Goal: Information Seeking & Learning: Learn about a topic

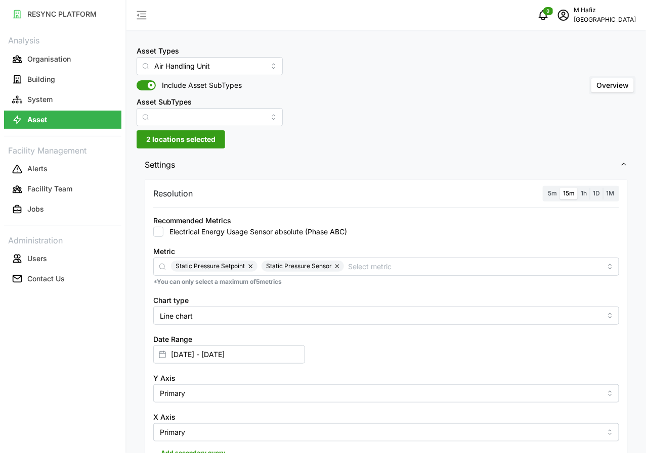
click at [206, 145] on span "2 locations selected" at bounding box center [180, 139] width 69 height 17
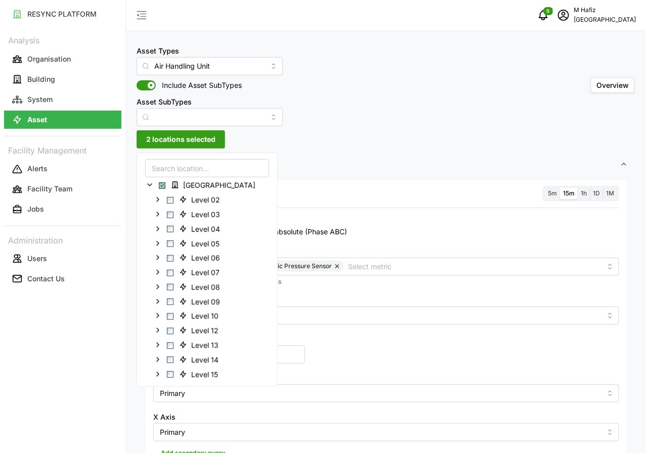
click at [362, 87] on div "Asset Types Air Handling Unit Include Asset SubTypes Asset SubTypes Overview" at bounding box center [385, 85] width 499 height 82
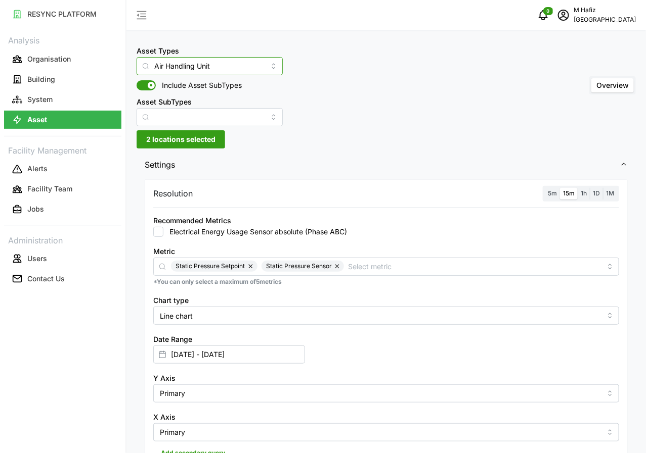
click at [241, 67] on input "Air Handling Unit" at bounding box center [209, 66] width 146 height 18
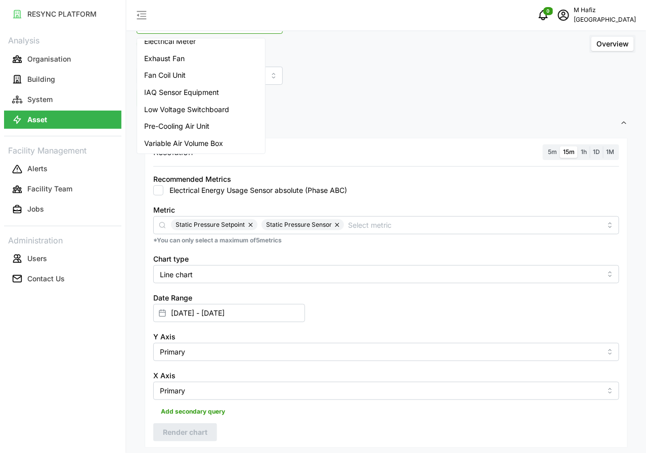
scroll to position [63, 0]
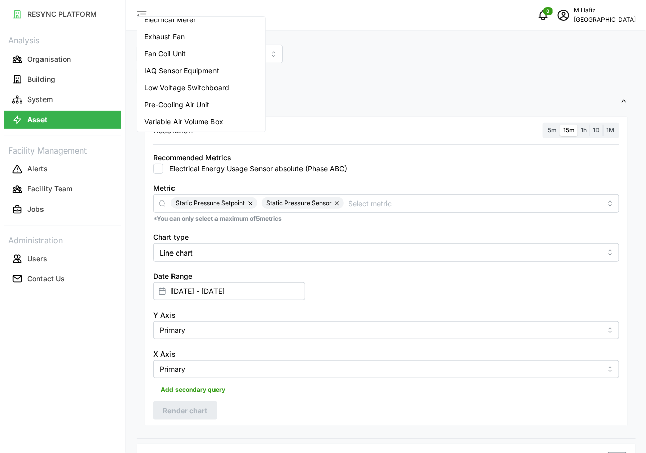
click at [211, 118] on span "Variable Air Volume Box" at bounding box center [183, 121] width 79 height 11
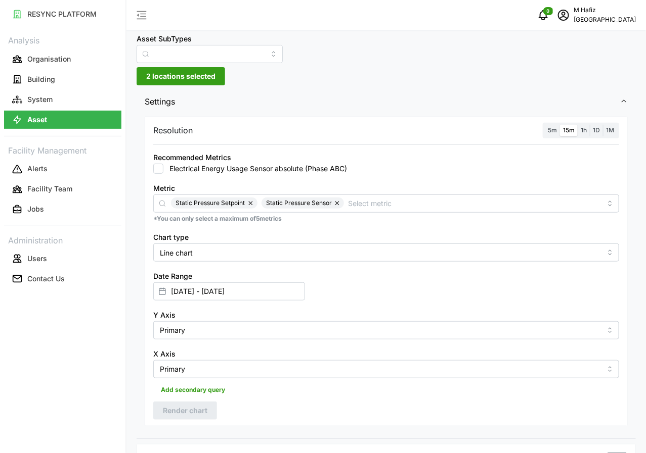
type input "Variable Air Volume Box"
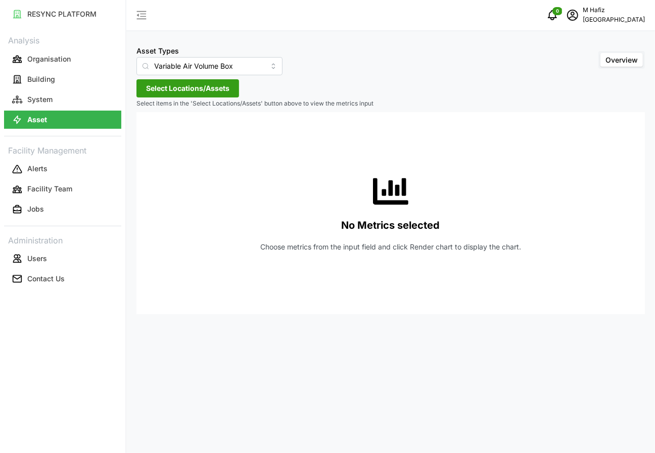
click at [181, 88] on span "Select Locations/Assets" at bounding box center [187, 88] width 83 height 17
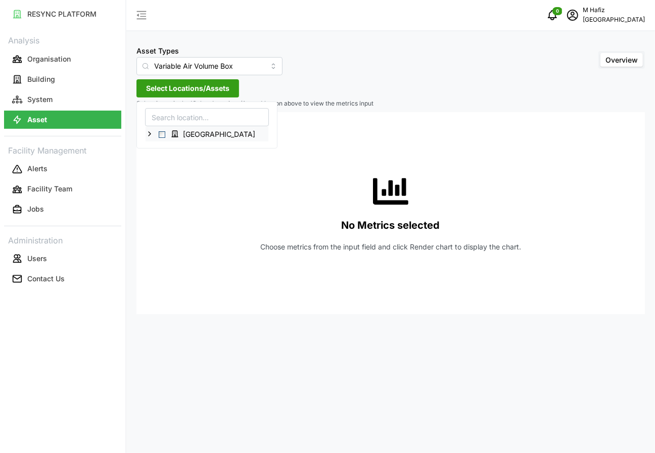
click at [149, 135] on icon at bounding box center [150, 134] width 8 height 8
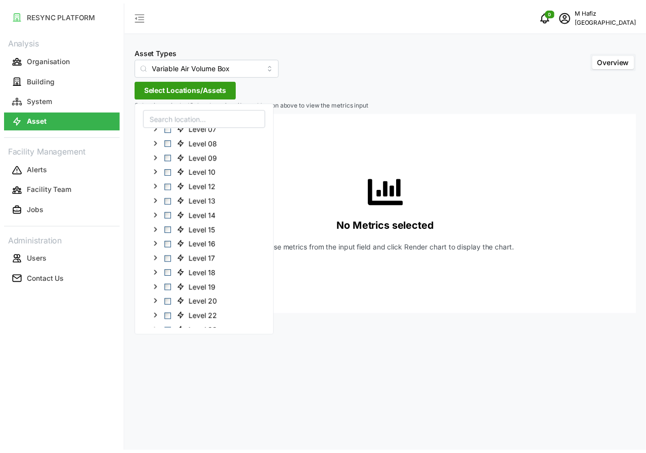
scroll to position [84, 0]
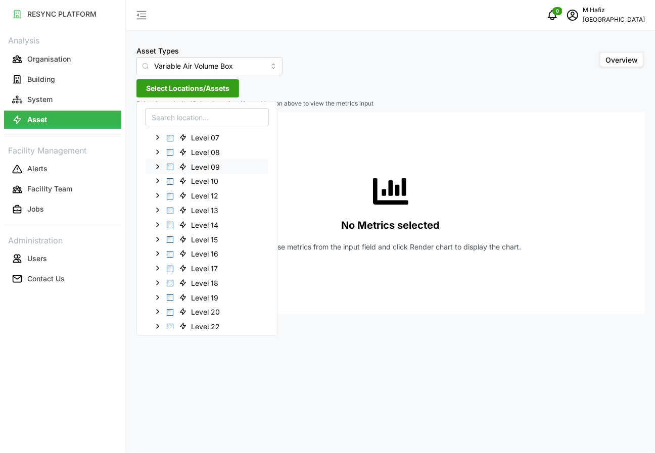
click at [157, 163] on icon at bounding box center [158, 166] width 8 height 8
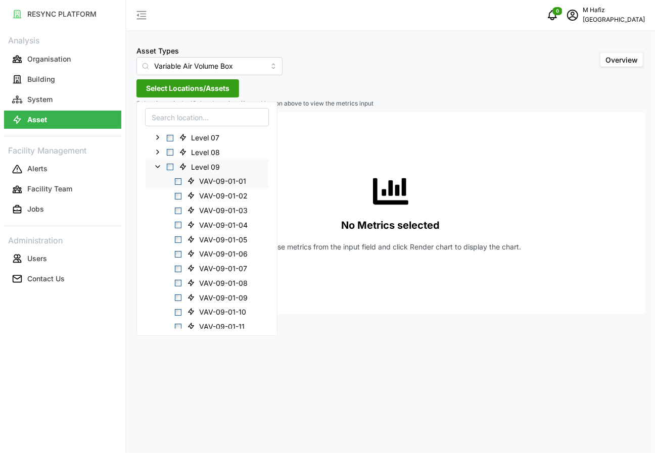
click at [182, 181] on div "VAV-09-01-01" at bounding box center [207, 181] width 123 height 15
click at [180, 197] on span "Select VAV-09-01-02" at bounding box center [178, 196] width 7 height 7
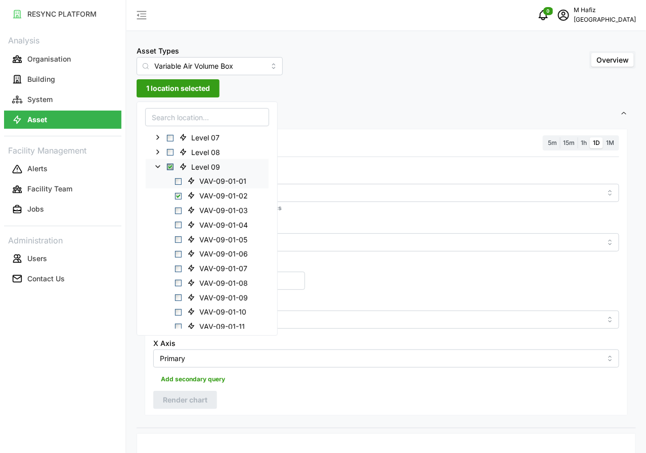
click at [178, 180] on span "Select VAV-09-01-01" at bounding box center [178, 181] width 7 height 7
click at [178, 207] on span "Select VAV-09-01-03" at bounding box center [178, 210] width 7 height 7
click at [177, 223] on span "Select VAV-09-01-04" at bounding box center [178, 225] width 7 height 7
click at [178, 224] on span "Select VAV-09-01-04" at bounding box center [178, 225] width 7 height 7
click at [178, 239] on span "Select VAV-09-01-05" at bounding box center [178, 240] width 7 height 7
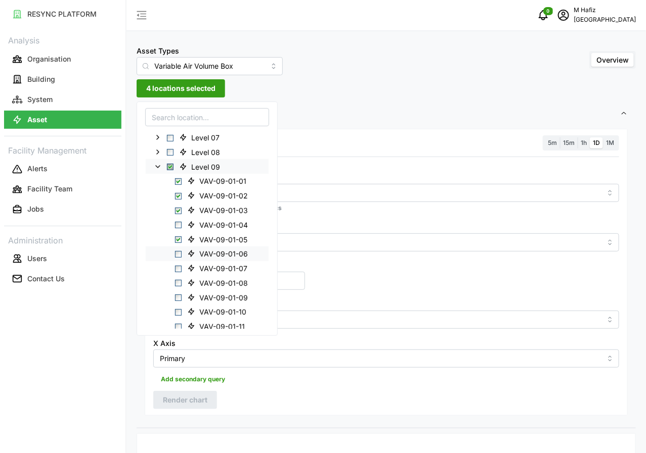
click at [180, 251] on span "Select VAV-09-01-06" at bounding box center [178, 254] width 7 height 7
click at [155, 164] on icon at bounding box center [158, 166] width 8 height 8
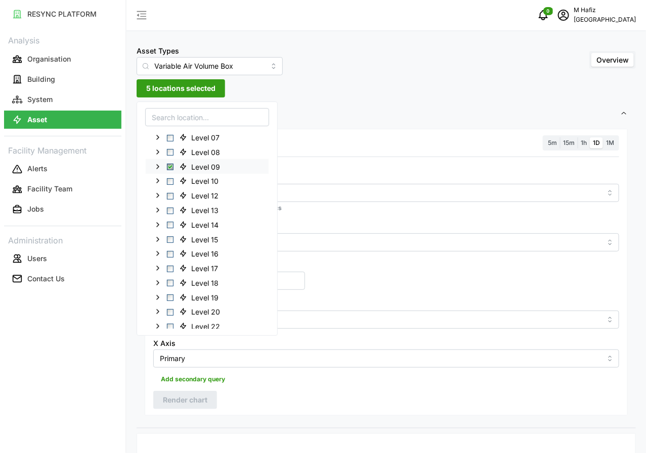
click at [388, 131] on div "Resolution 5m 15m 1h 1D 1M Metric *You can only select a maximum of 5 metrics C…" at bounding box center [386, 272] width 483 height 287
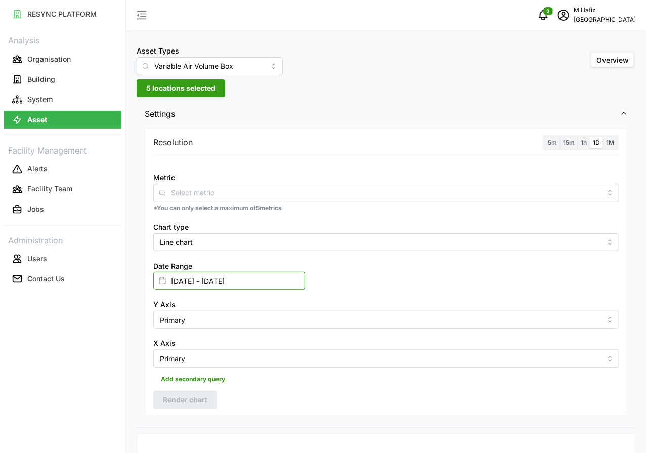
click at [305, 272] on input "[DATE] - [DATE]" at bounding box center [229, 281] width 152 height 18
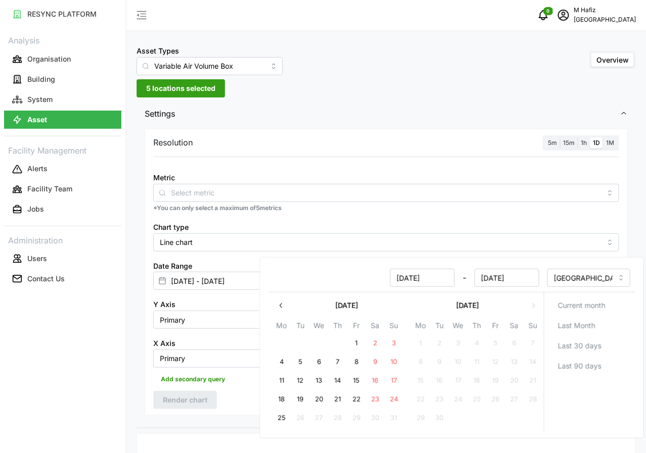
click at [166, 277] on icon at bounding box center [162, 281] width 8 height 8
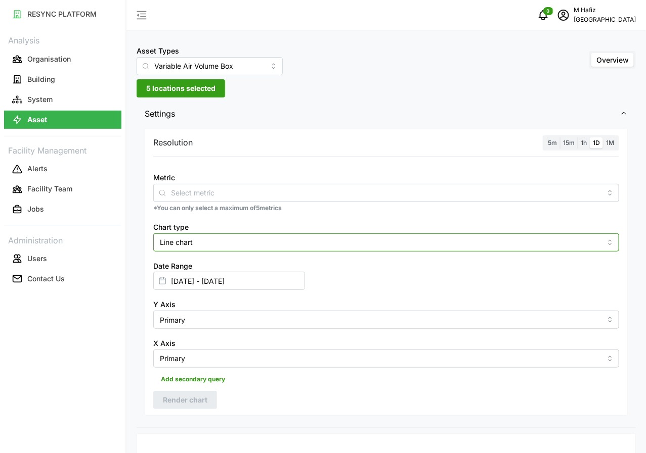
click at [369, 241] on input "Line chart" at bounding box center [386, 243] width 466 height 18
click at [165, 279] on rect at bounding box center [162, 282] width 6 height 6
click at [171, 272] on div at bounding box center [162, 280] width 17 height 17
click at [165, 279] on rect at bounding box center [162, 282] width 6 height 6
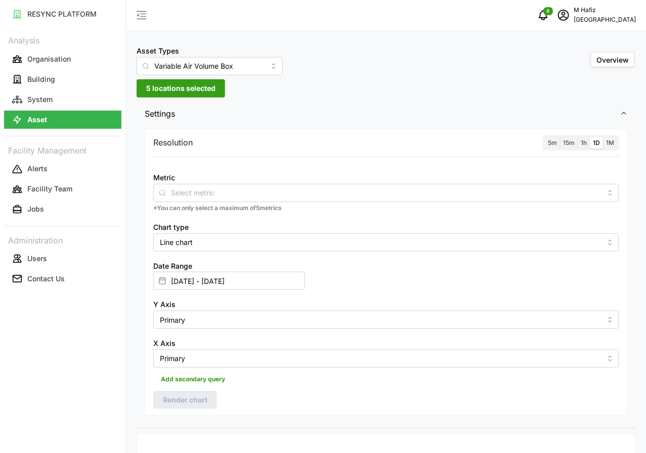
click at [552, 142] on span "5m" at bounding box center [552, 143] width 9 height 8
click at [544, 138] on input "5m" at bounding box center [544, 138] width 0 height 0
click at [165, 279] on rect at bounding box center [162, 282] width 6 height 6
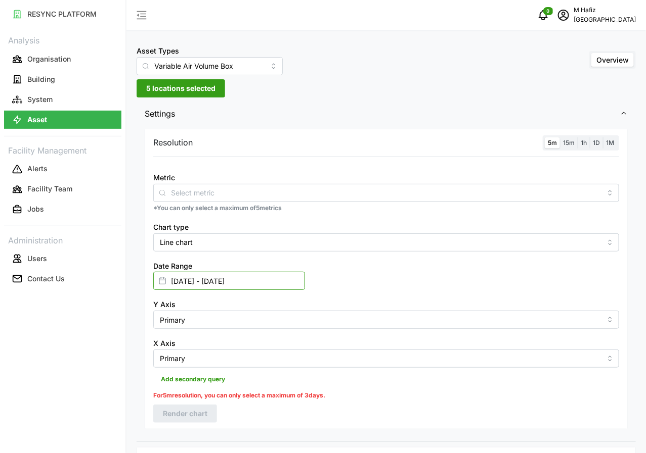
click at [305, 272] on input "[DATE] - [DATE]" at bounding box center [229, 281] width 152 height 18
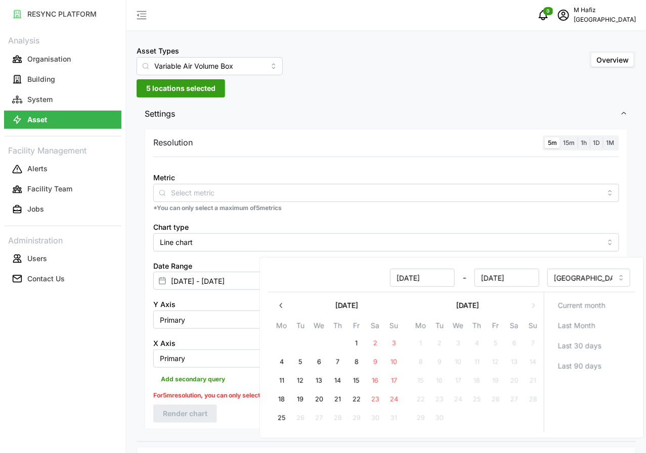
click at [394, 382] on button "24" at bounding box center [393, 400] width 18 height 18
type input "[DATE] - [DATE]"
type input "[DATE]"
click at [392, 382] on button "24" at bounding box center [393, 400] width 18 height 18
type input "[DATE] - [DATE]"
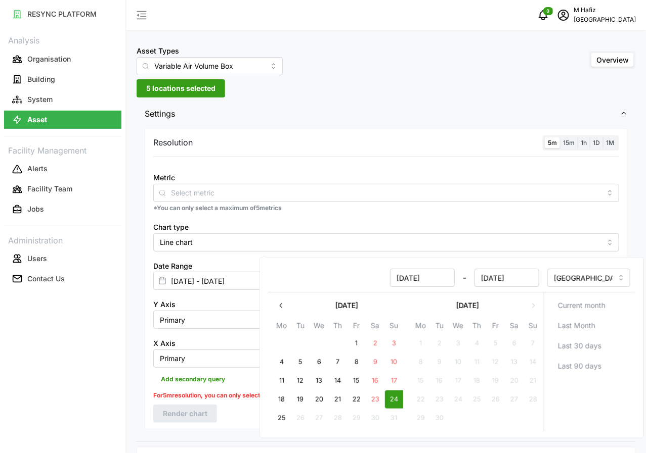
type input "[DATE]"
click at [227, 348] on div "Resolution 5m 15m 1h 1D 1M Metric *You can only select a maximum of 5 metrics C…" at bounding box center [386, 279] width 483 height 301
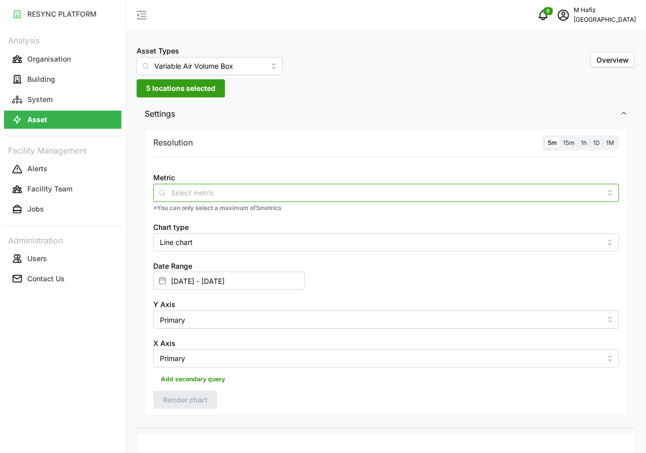
click at [228, 193] on input "Metric" at bounding box center [386, 192] width 430 height 11
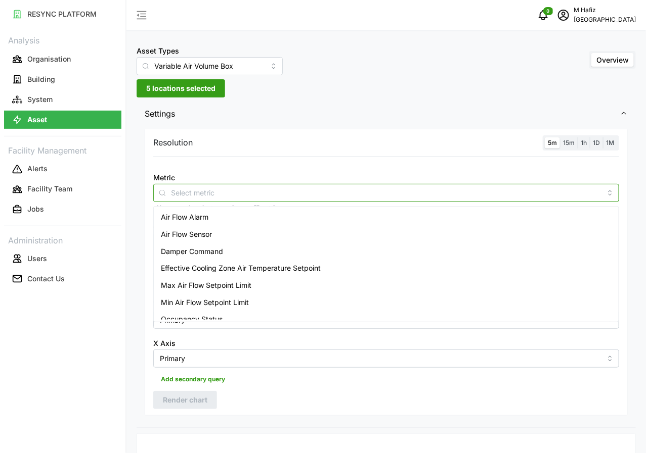
click at [221, 231] on div "Air Flow Sensor" at bounding box center [386, 234] width 461 height 17
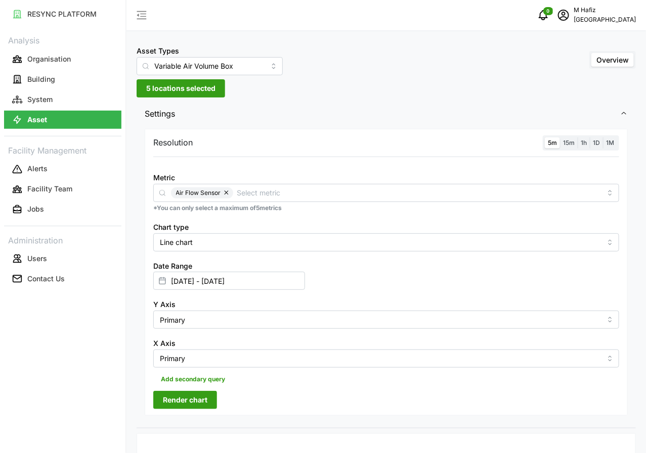
click at [303, 129] on div "Resolution 5m 15m 1h 1D 1M Metric Air Flow Sensor *You can only select a maximu…" at bounding box center [386, 272] width 483 height 287
click at [226, 195] on button "button" at bounding box center [227, 193] width 12 height 11
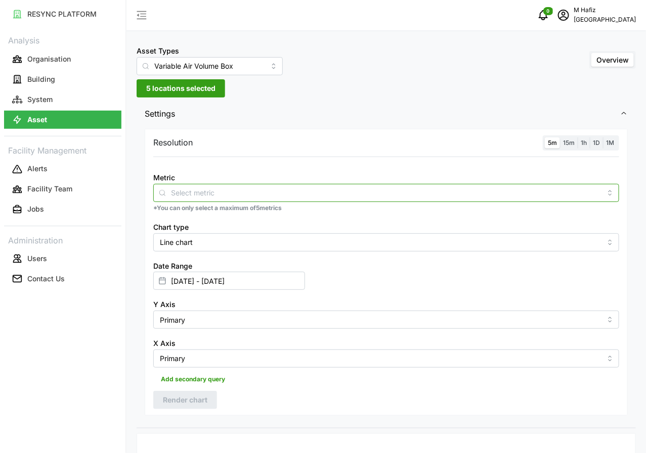
click at [190, 193] on input "Metric" at bounding box center [386, 192] width 430 height 11
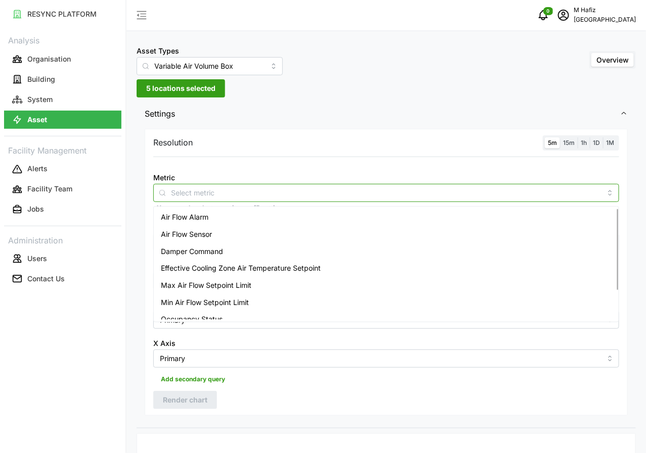
click at [180, 233] on span "Air Flow Sensor" at bounding box center [186, 234] width 51 height 11
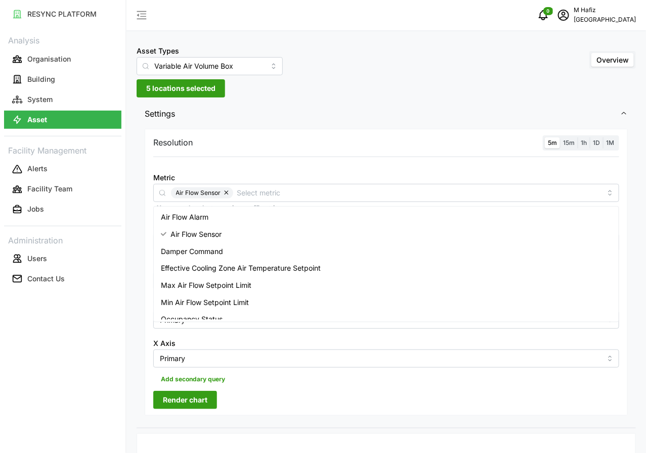
click at [298, 134] on div "Resolution 5m 15m 1h 1D 1M Metric Air Flow Sensor *You can only select a maximu…" at bounding box center [386, 272] width 483 height 287
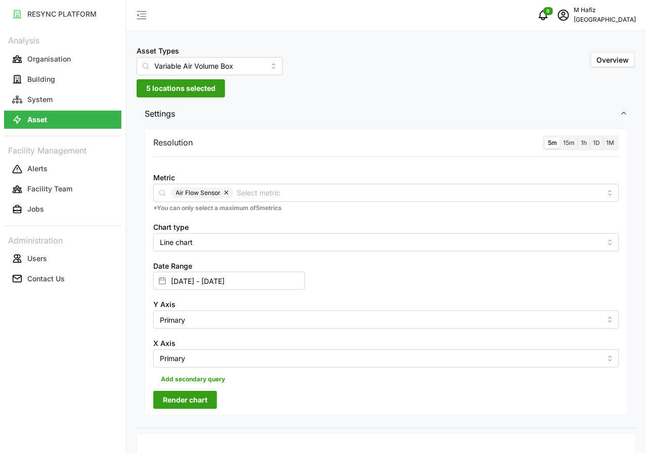
click at [181, 382] on span "Render chart" at bounding box center [185, 400] width 44 height 17
click at [305, 272] on input "[DATE] - [DATE]" at bounding box center [229, 281] width 152 height 18
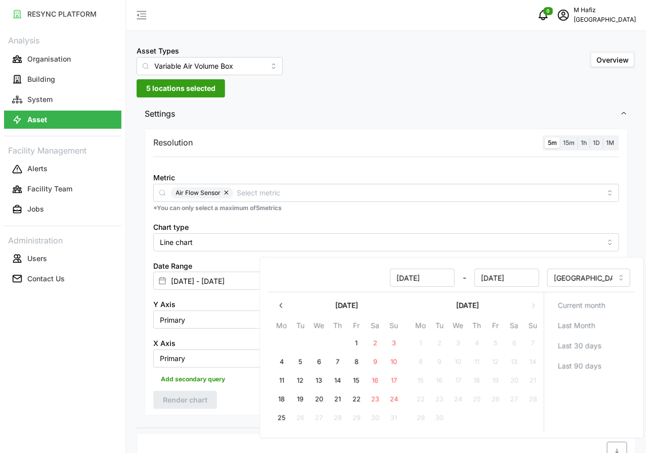
click at [359, 382] on button "22" at bounding box center [356, 400] width 18 height 18
type input "[DATE] - [DATE]"
type input "[DATE]"
click at [359, 382] on button "22" at bounding box center [356, 400] width 18 height 18
type input "[DATE] - [DATE]"
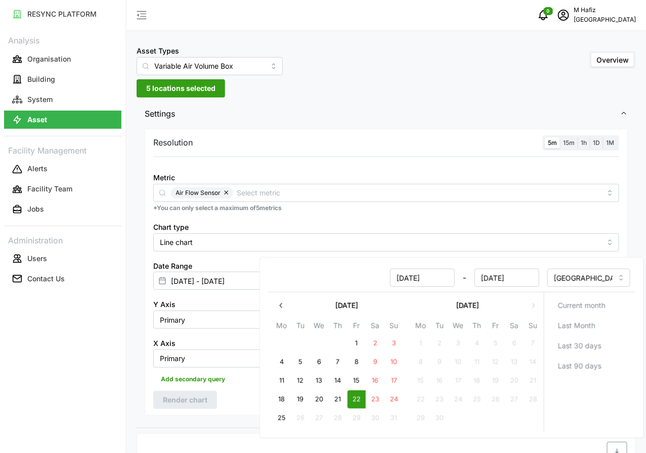
type input "[DATE]"
click at [237, 318] on div "Resolution 5m 15m 1h 1D 1M Metric Air Flow Sensor *You can only select a maximu…" at bounding box center [386, 272] width 483 height 287
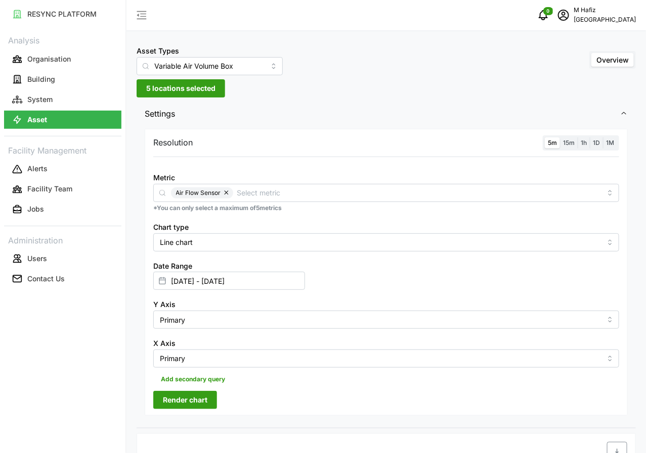
click at [185, 382] on span "Render chart" at bounding box center [185, 400] width 44 height 17
click at [240, 69] on input "Variable Air Volume Box" at bounding box center [209, 66] width 146 height 18
click at [319, 75] on div "Asset Types Variable Air Volume Box Overview 5 locations selected Settings Reso…" at bounding box center [385, 417] width 519 height 834
click at [237, 69] on input "Variable Air Volume Box" at bounding box center [209, 66] width 146 height 18
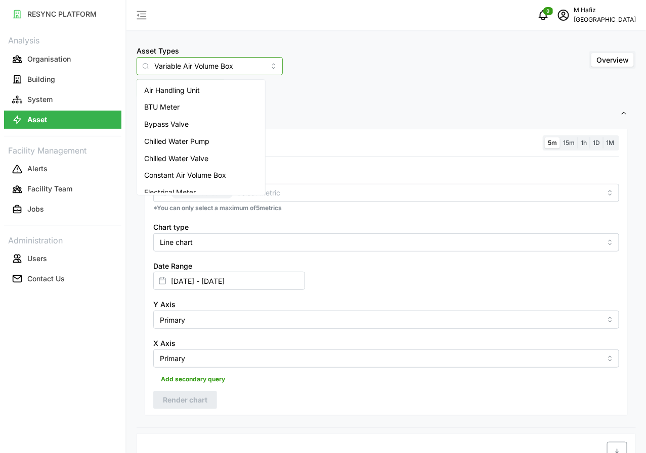
click at [206, 92] on div "Air Handling Unit" at bounding box center [201, 90] width 124 height 17
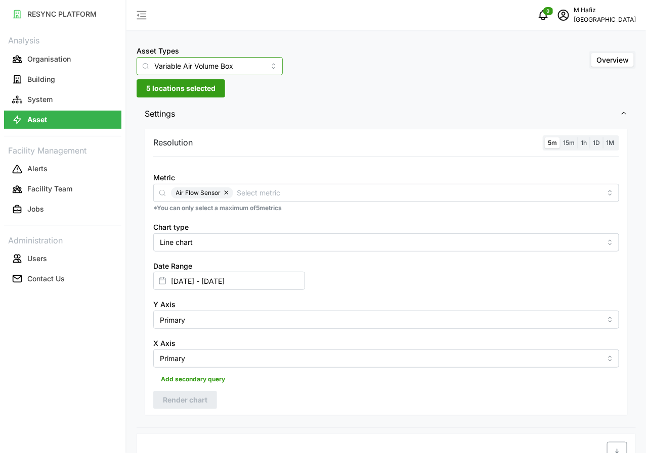
type input "Air Handling Unit"
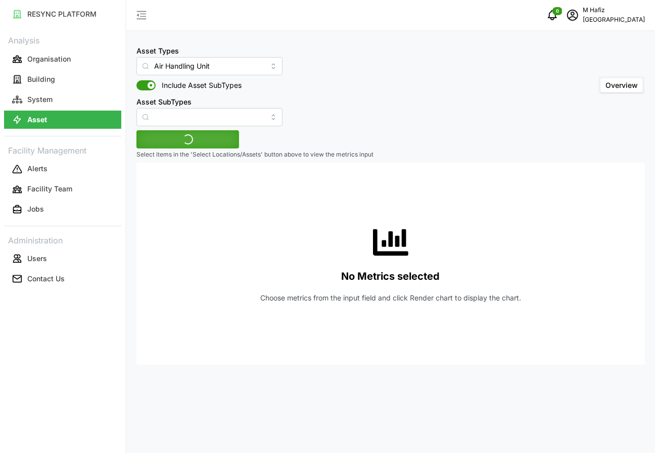
click at [177, 92] on div "Asset Types Air Handling Unit Include Asset SubTypes Asset SubTypes" at bounding box center [209, 85] width 146 height 82
click at [209, 115] on input "Asset SubTypes" at bounding box center [209, 117] width 146 height 18
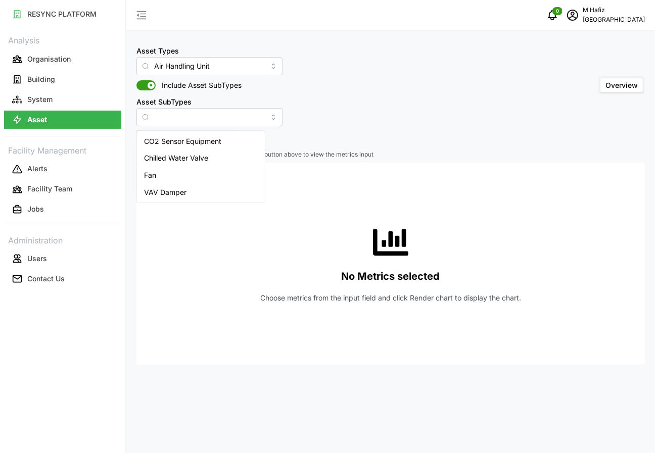
click at [308, 94] on div "Asset Types Air Handling Unit Include Asset SubTypes Asset SubTypes Overview" at bounding box center [390, 85] width 509 height 82
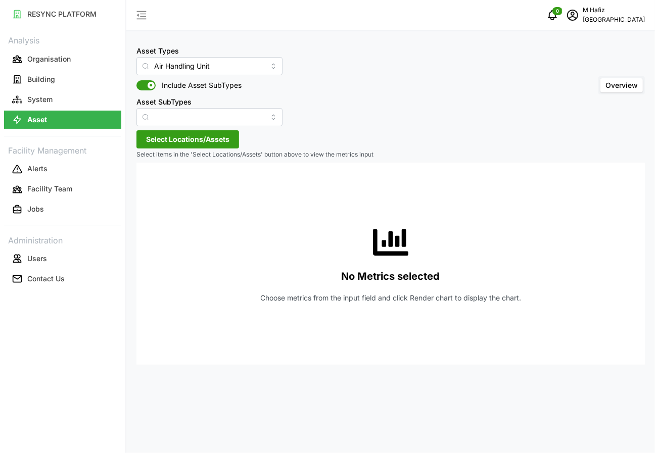
click at [196, 137] on span "Select Locations/Assets" at bounding box center [187, 139] width 83 height 17
click at [150, 186] on icon at bounding box center [150, 185] width 8 height 8
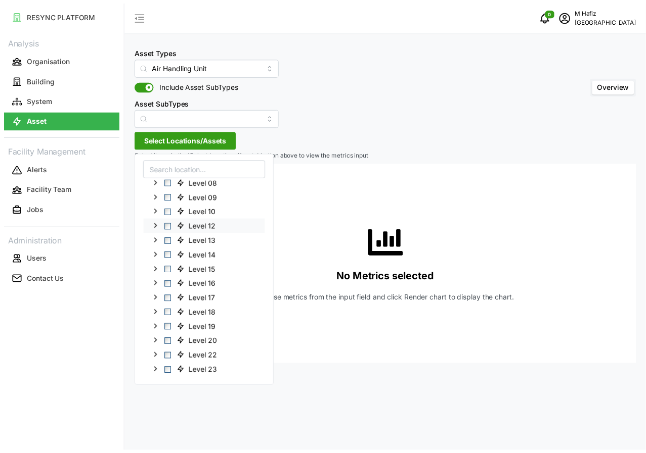
scroll to position [126, 0]
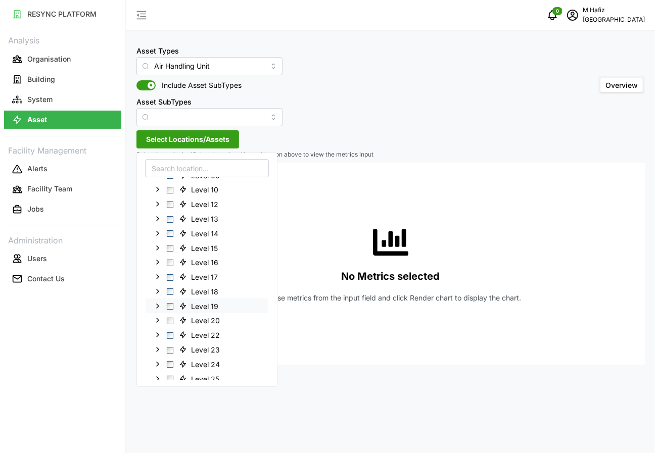
click at [167, 309] on span "Select Level 19" at bounding box center [170, 306] width 7 height 7
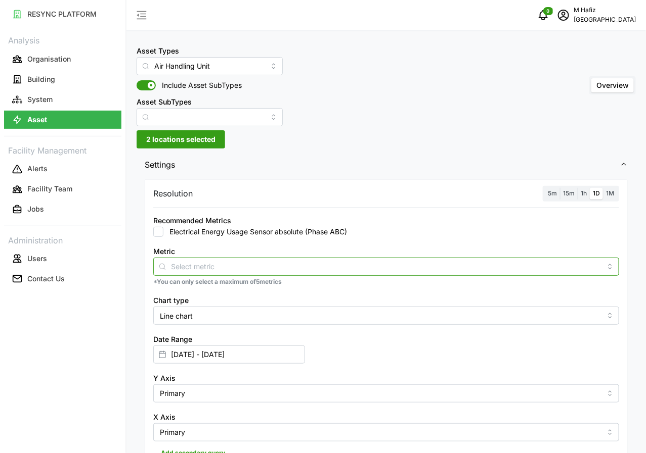
click at [188, 263] on input "Metric" at bounding box center [386, 266] width 430 height 11
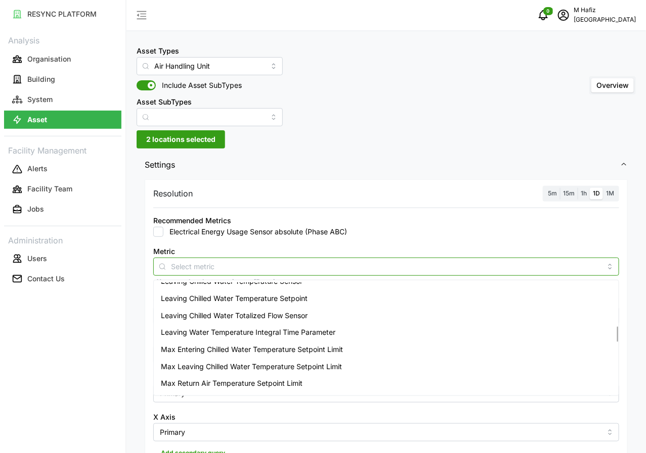
scroll to position [379, 0]
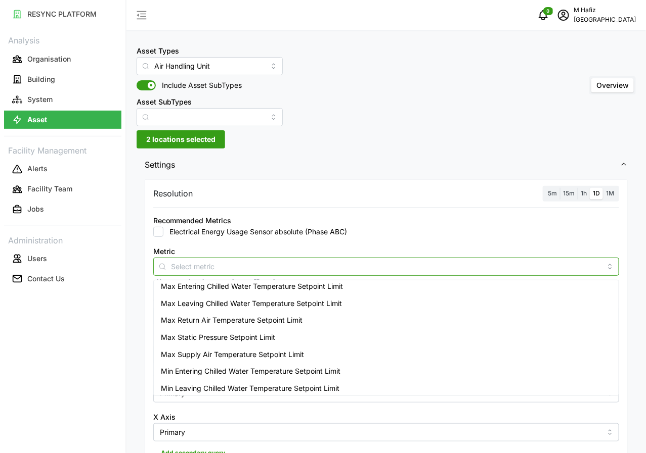
click at [234, 333] on span "Max Static Pressure Setpoint Limit" at bounding box center [218, 337] width 114 height 11
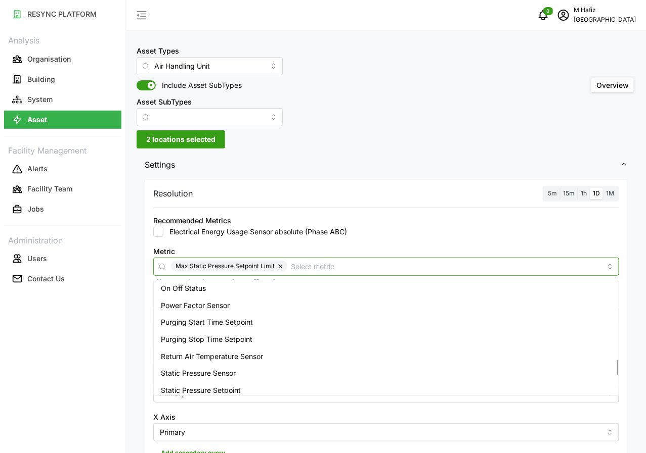
scroll to position [569, 0]
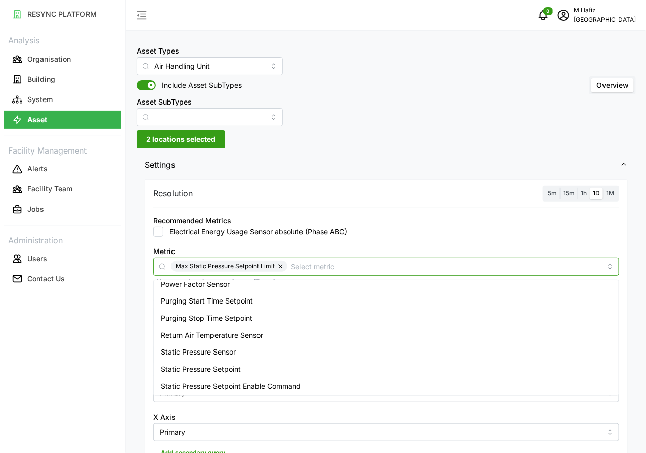
click at [232, 350] on span "Static Pressure Sensor" at bounding box center [198, 352] width 75 height 11
click at [212, 366] on span "Static Pressure Setpoint" at bounding box center [201, 369] width 80 height 11
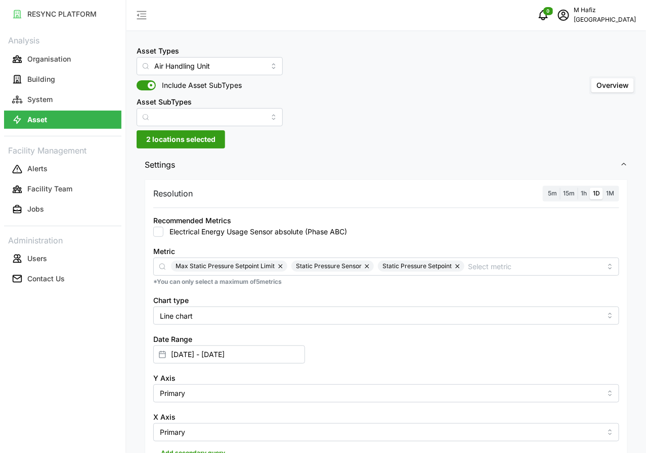
click at [137, 296] on div "Resolution 5m 15m 1h 1D 1M Recommended Metrics Electrical Energy Usage Sensor a…" at bounding box center [385, 339] width 499 height 325
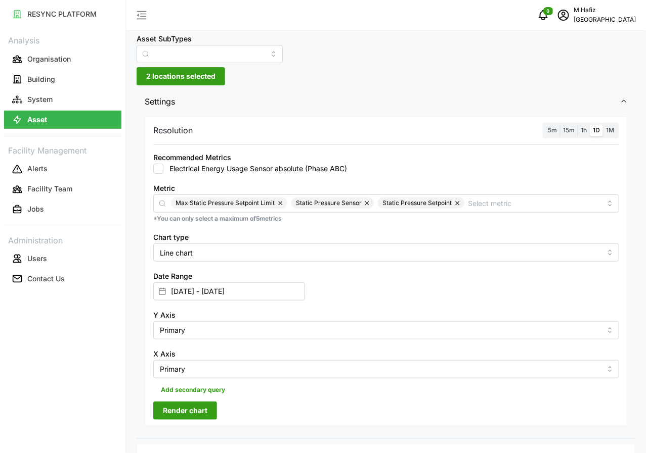
click at [557, 127] on label "5m" at bounding box center [551, 131] width 15 height 12
click at [544, 125] on input "5m" at bounding box center [544, 125] width 0 height 0
click at [166, 288] on icon at bounding box center [162, 292] width 8 height 8
click at [305, 283] on input "[DATE] - [DATE]" at bounding box center [229, 292] width 152 height 18
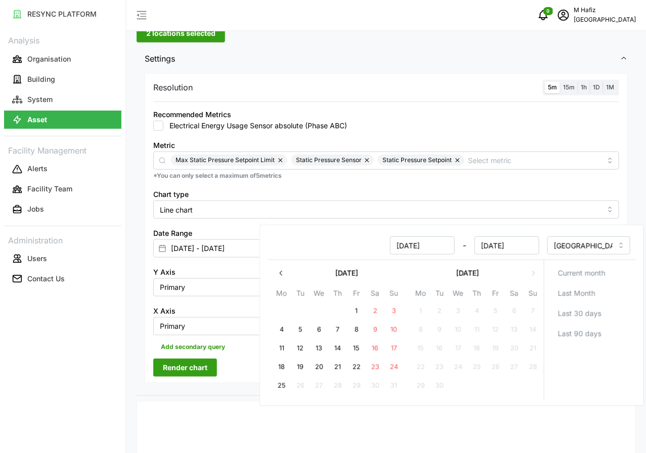
scroll to position [126, 0]
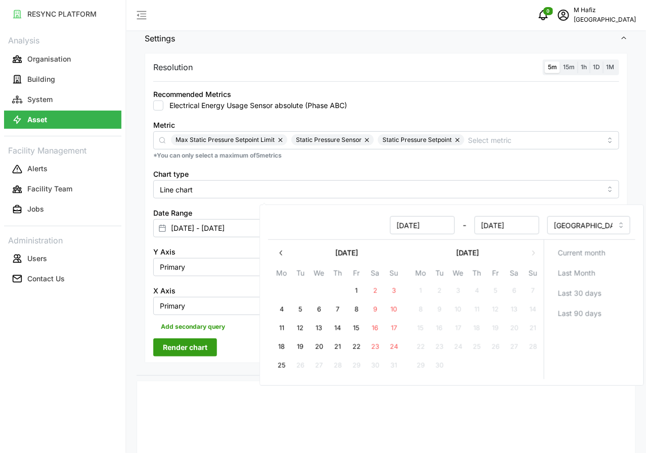
click at [358, 348] on button "22" at bounding box center [356, 347] width 18 height 18
click at [274, 367] on button "25" at bounding box center [281, 366] width 18 height 18
type input "[DATE] - [DATE]"
type input "[DATE]"
click at [574, 203] on div "Date Range [DATE] - [DATE]" at bounding box center [386, 222] width 474 height 39
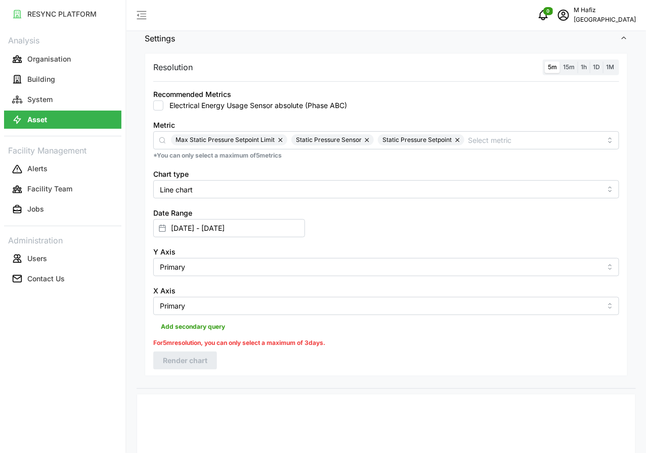
click at [572, 67] on span "15m" at bounding box center [569, 67] width 12 height 8
click at [560, 62] on input "15m" at bounding box center [560, 62] width 0 height 0
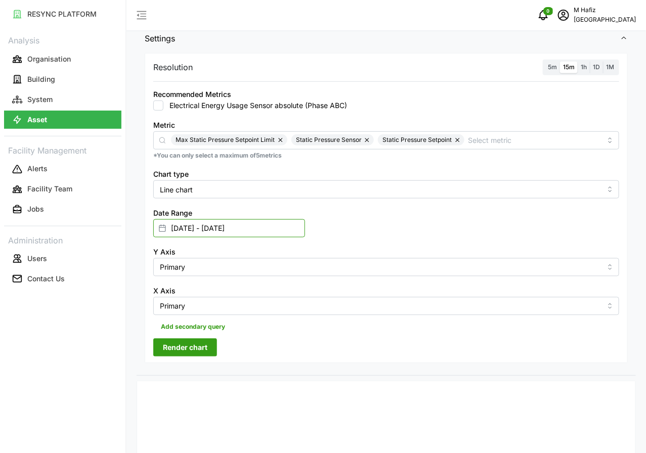
click at [305, 219] on input "[DATE] - [DATE]" at bounding box center [229, 228] width 152 height 18
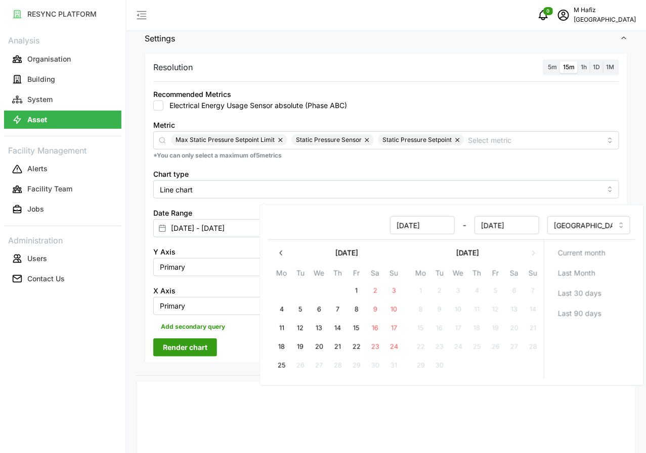
click at [355, 348] on button "22" at bounding box center [356, 347] width 18 height 18
click at [282, 369] on button "25" at bounding box center [281, 366] width 18 height 18
click at [239, 271] on div "Resolution 5m 15m 1h 1D 1M Recommended Metrics Electrical Energy Usage Sensor a…" at bounding box center [386, 208] width 483 height 310
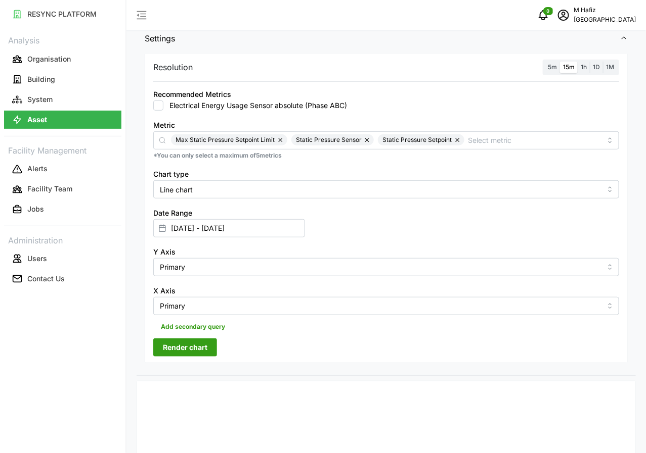
click at [180, 339] on span "Render chart" at bounding box center [185, 347] width 44 height 17
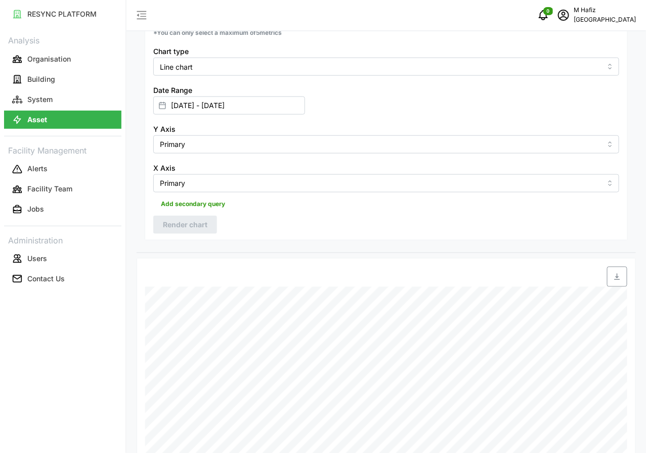
scroll to position [377, 0]
